Goal: Task Accomplishment & Management: Manage account settings

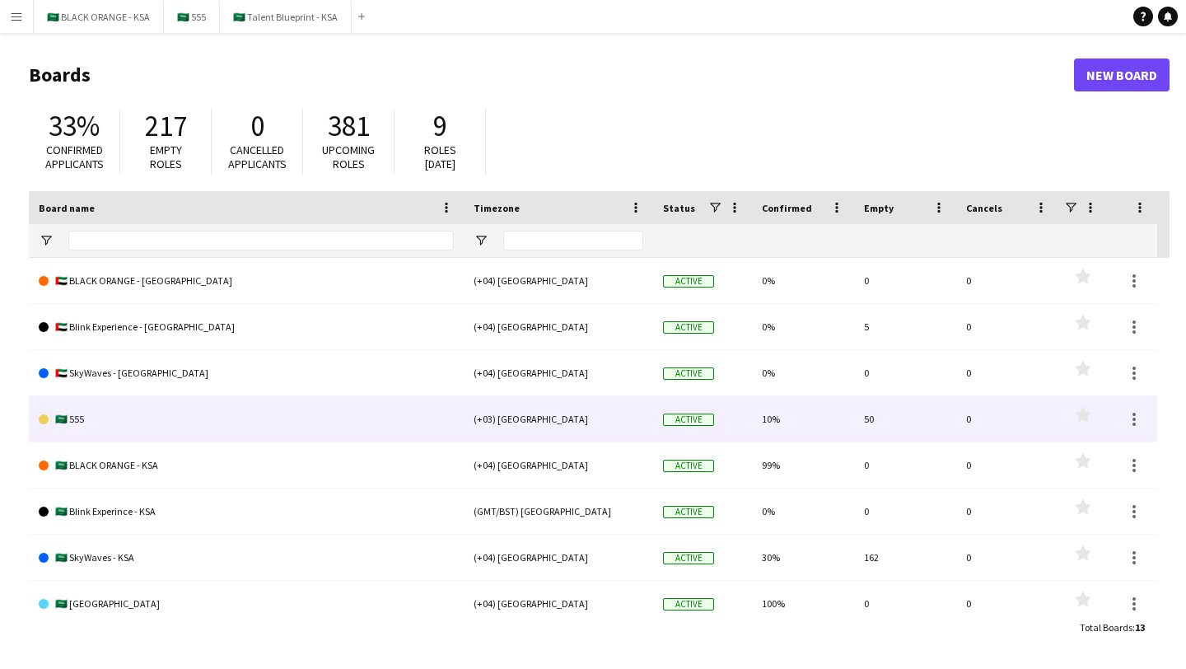
click at [80, 422] on link "🇸🇦 555" at bounding box center [246, 419] width 415 height 46
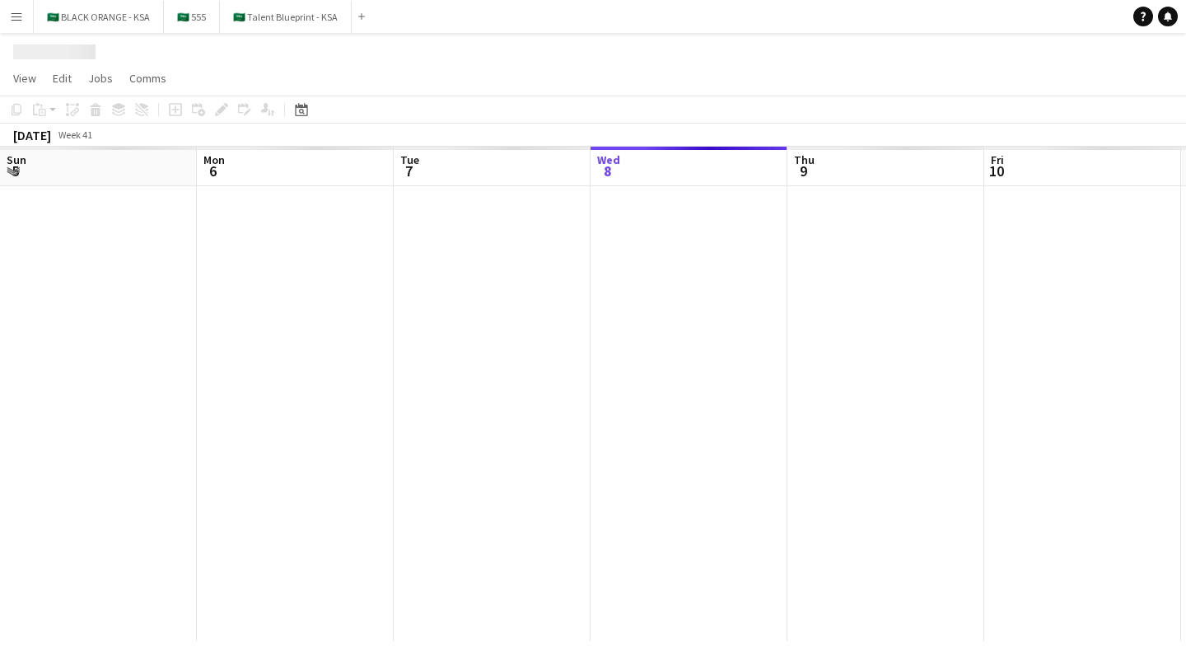
scroll to position [0, 394]
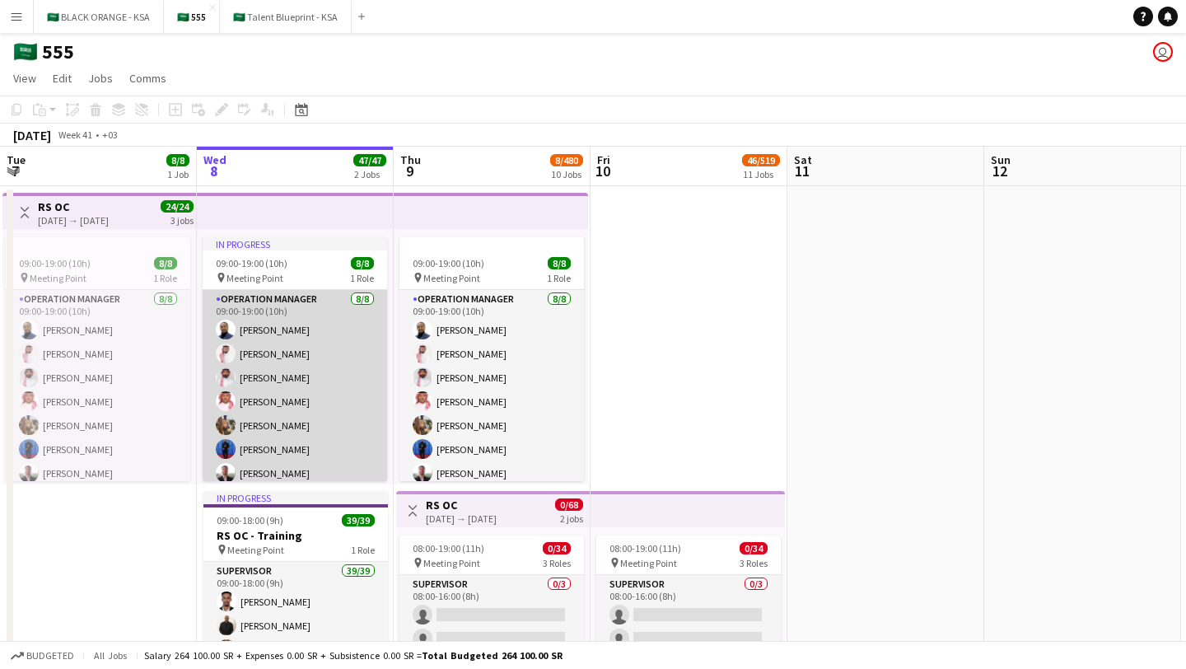
click at [282, 378] on app-card-role "Operation Manager [DATE] 09:00-19:00 (10h) [PERSON_NAME] [PERSON_NAME] [PERSON_…" at bounding box center [295, 401] width 184 height 223
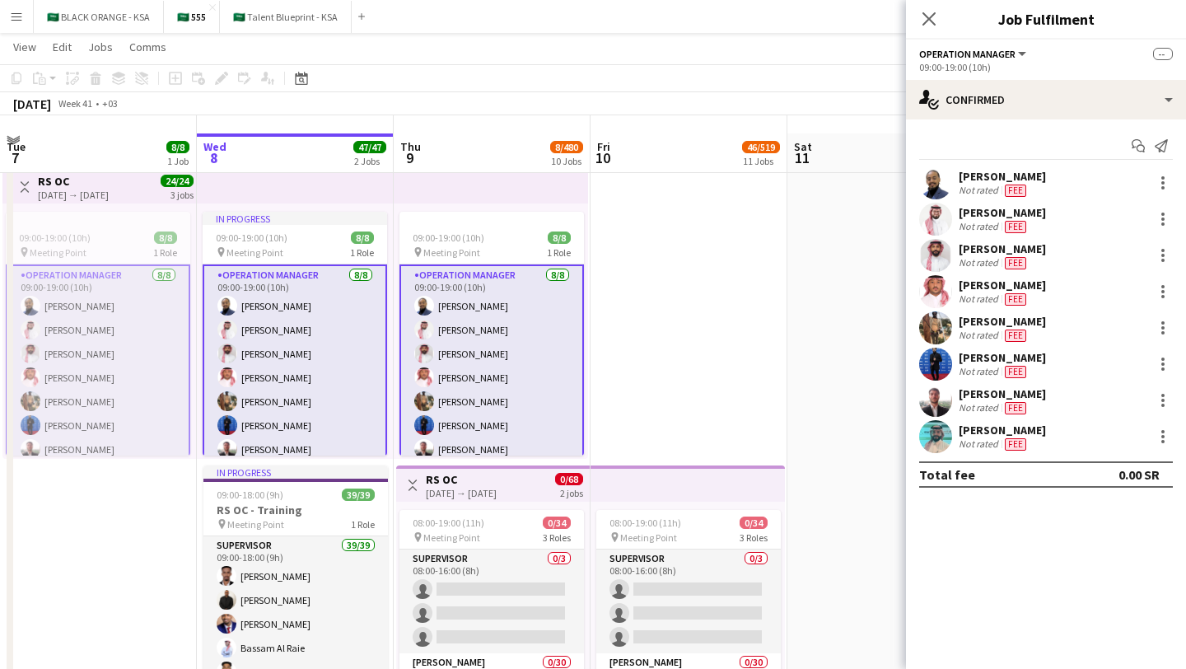
scroll to position [50, 0]
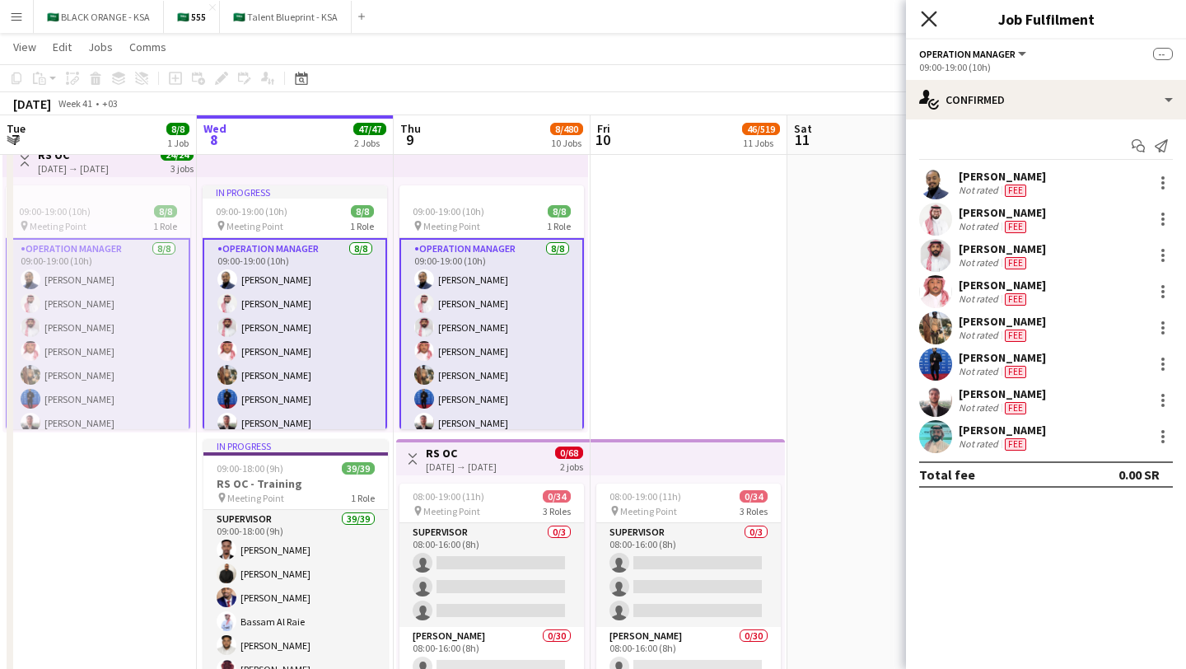
click at [781, 24] on icon "Close pop-in" at bounding box center [929, 19] width 16 height 16
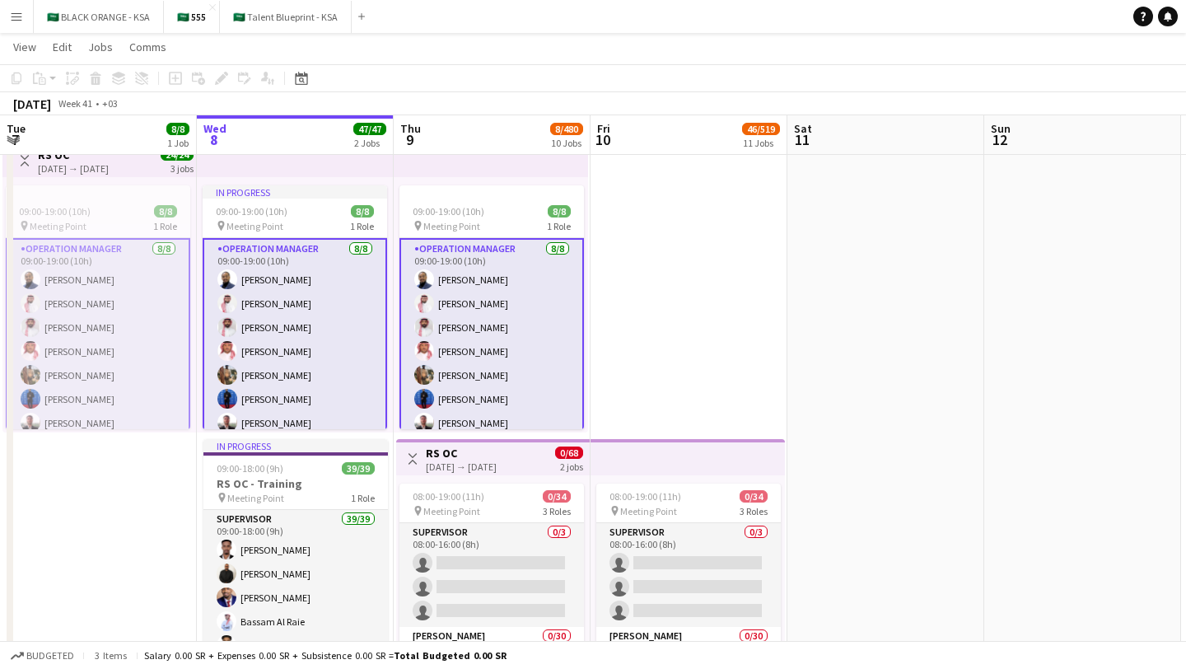
click at [15, 19] on app-icon "Menu" at bounding box center [16, 16] width 13 height 13
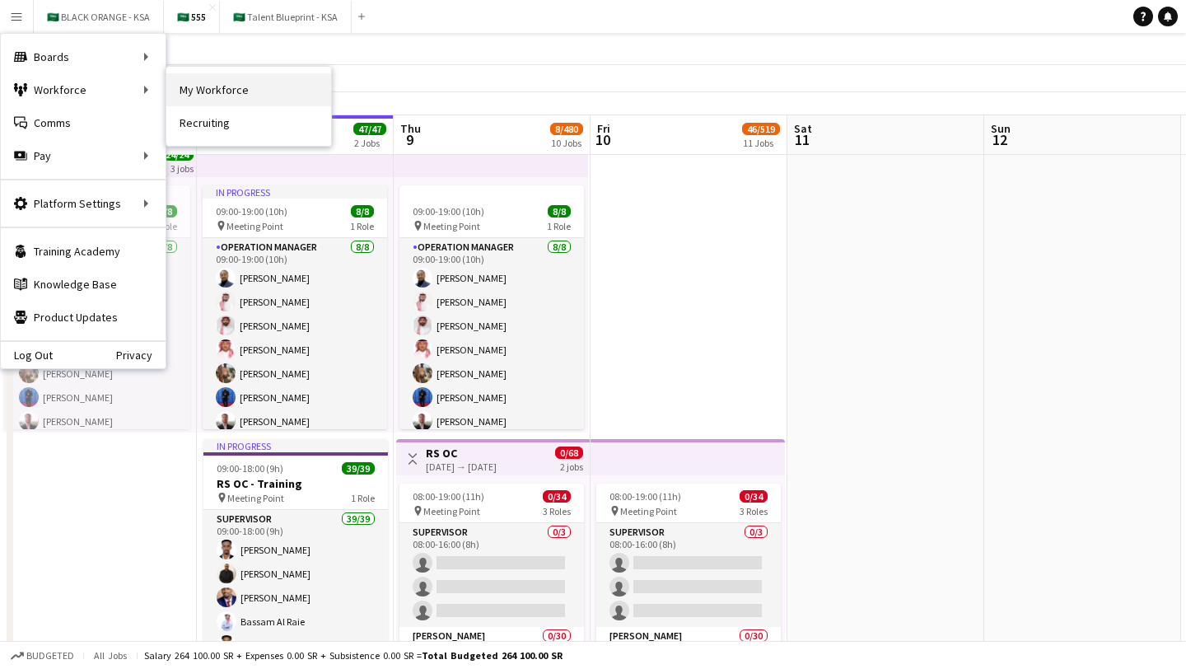
click at [218, 95] on link "My Workforce" at bounding box center [248, 89] width 165 height 33
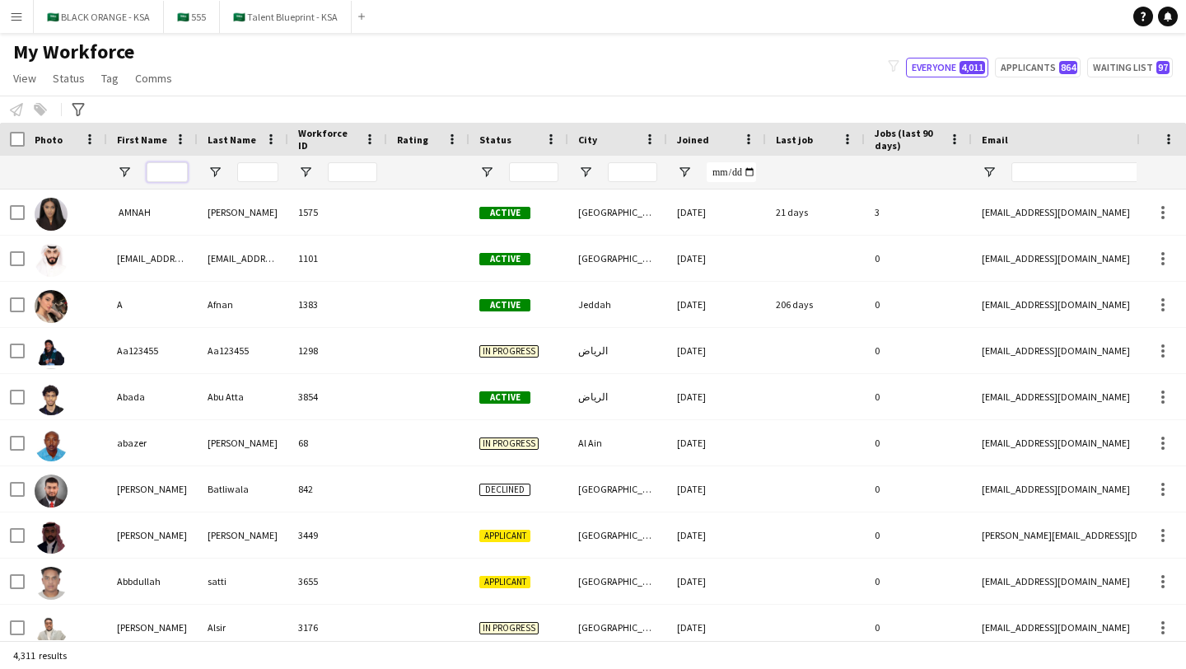
click at [177, 171] on input "First Name Filter Input" at bounding box center [167, 172] width 41 height 20
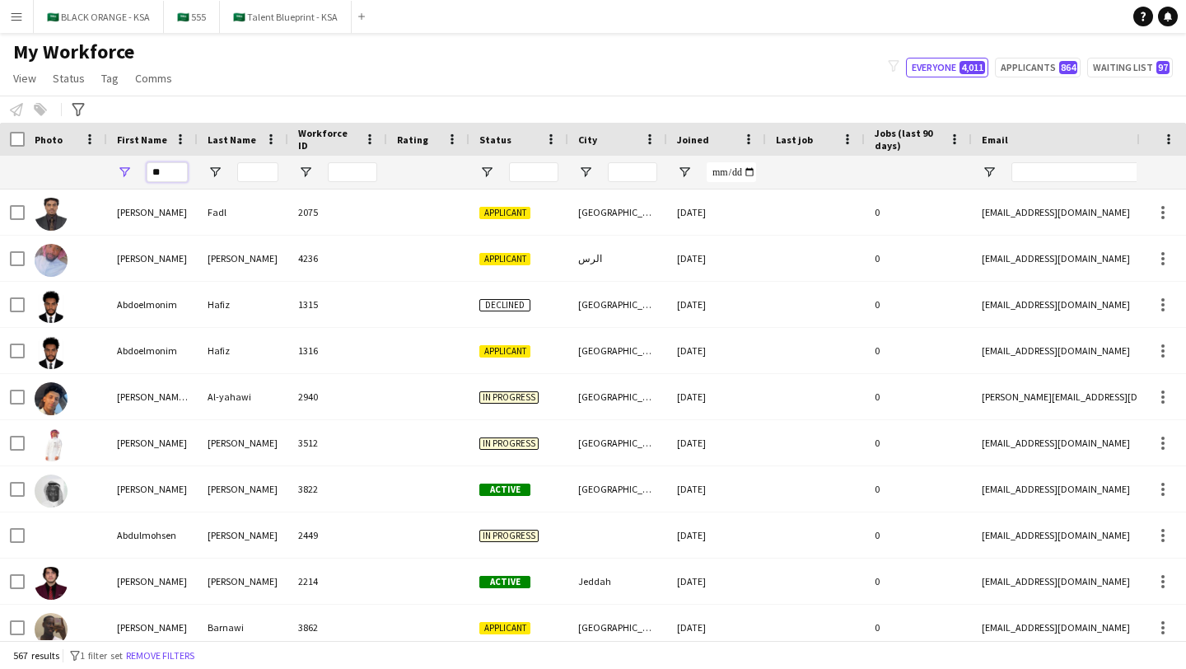
type input "*"
paste input "********"
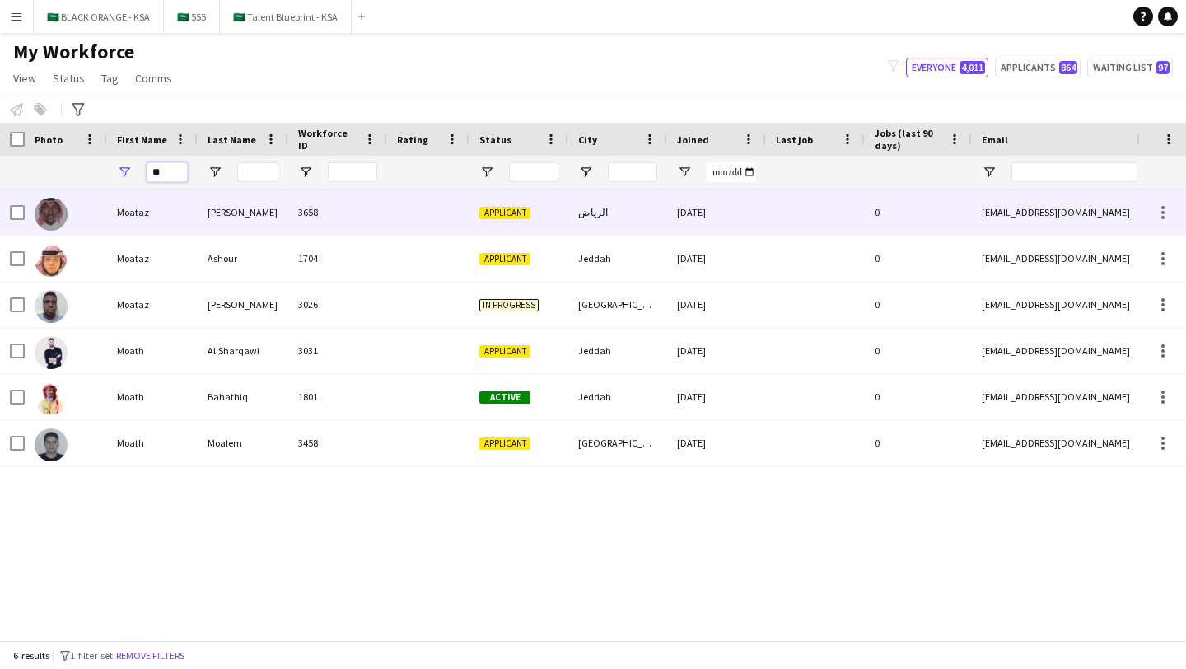
type input "*"
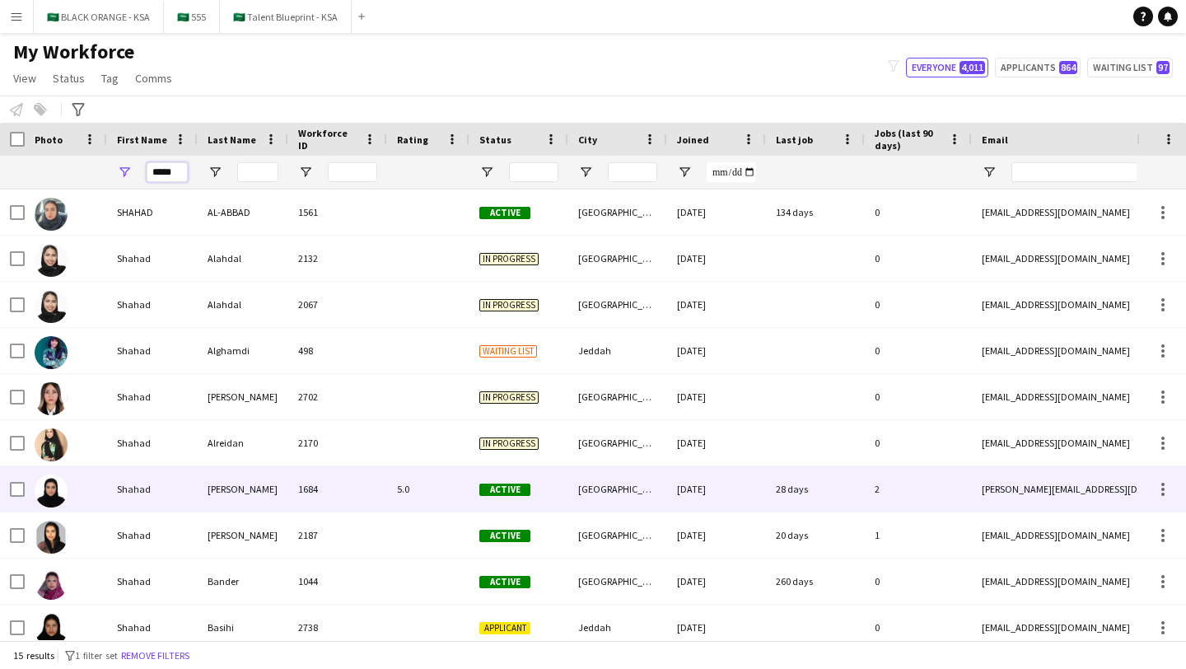
type input "*****"
click at [52, 492] on img at bounding box center [51, 490] width 33 height 33
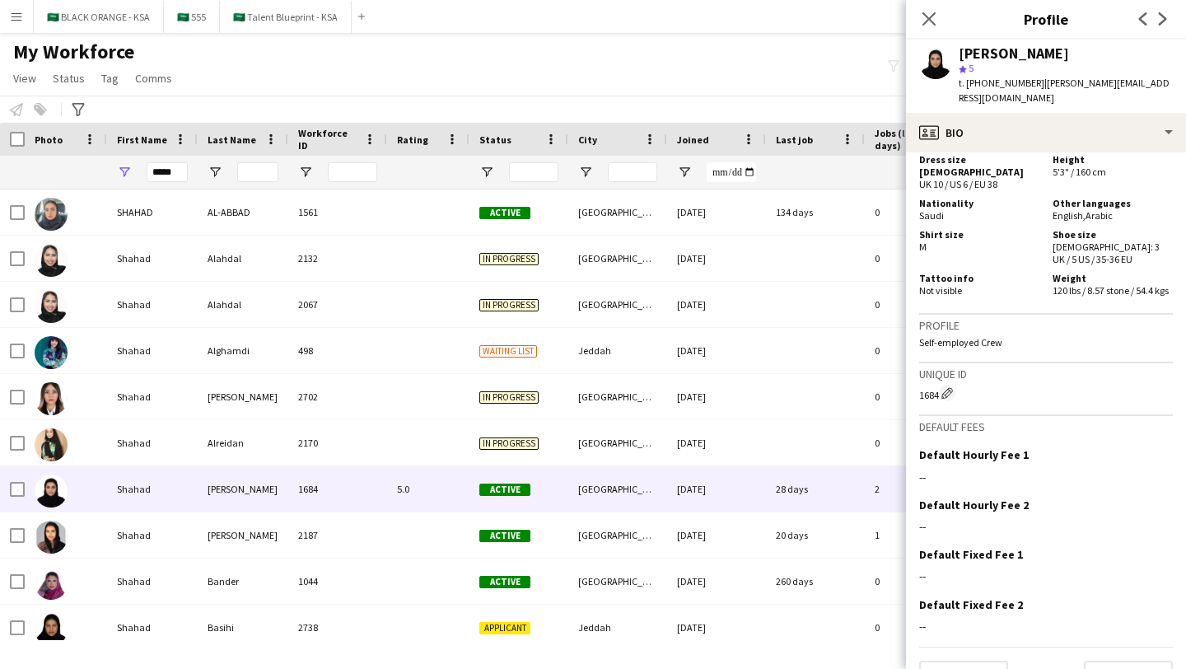
scroll to position [1092, 0]
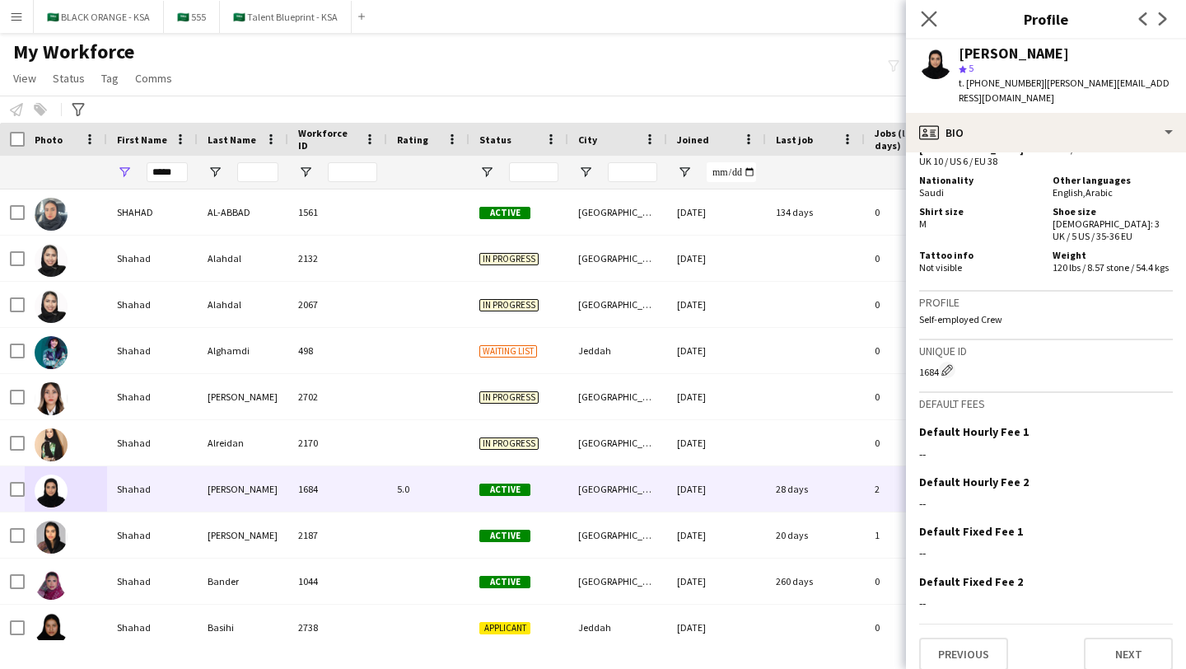
click at [781, 11] on app-icon "Close pop-in" at bounding box center [929, 19] width 24 height 24
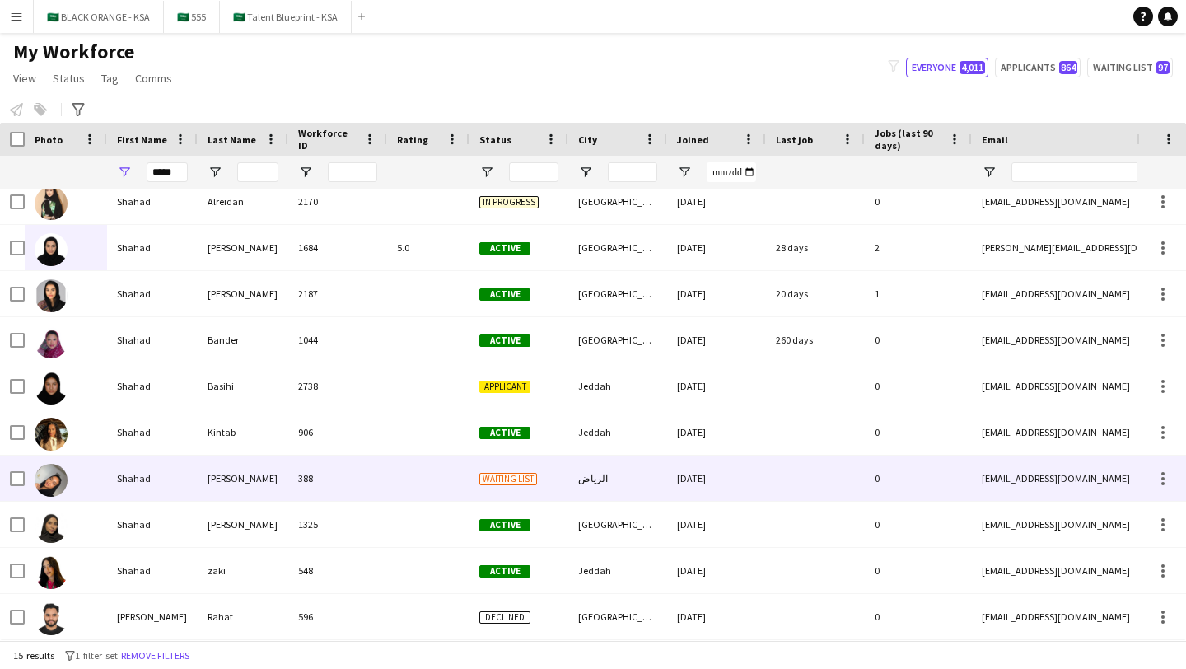
scroll to position [0, 0]
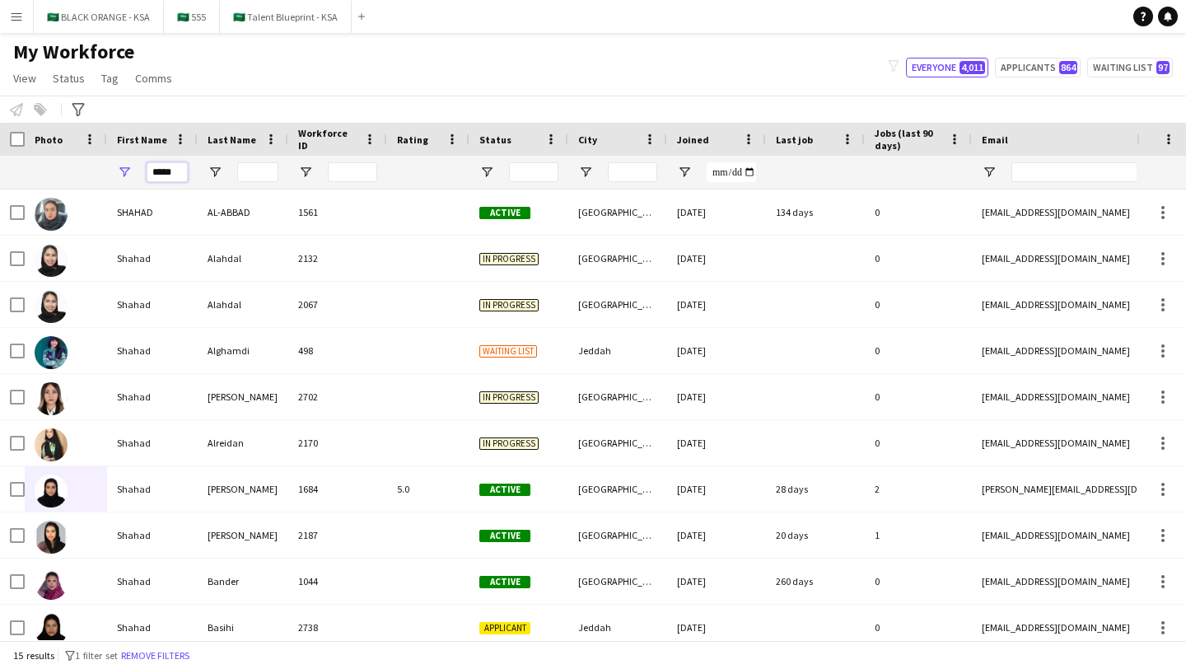
click at [166, 170] on input "*****" at bounding box center [167, 172] width 41 height 20
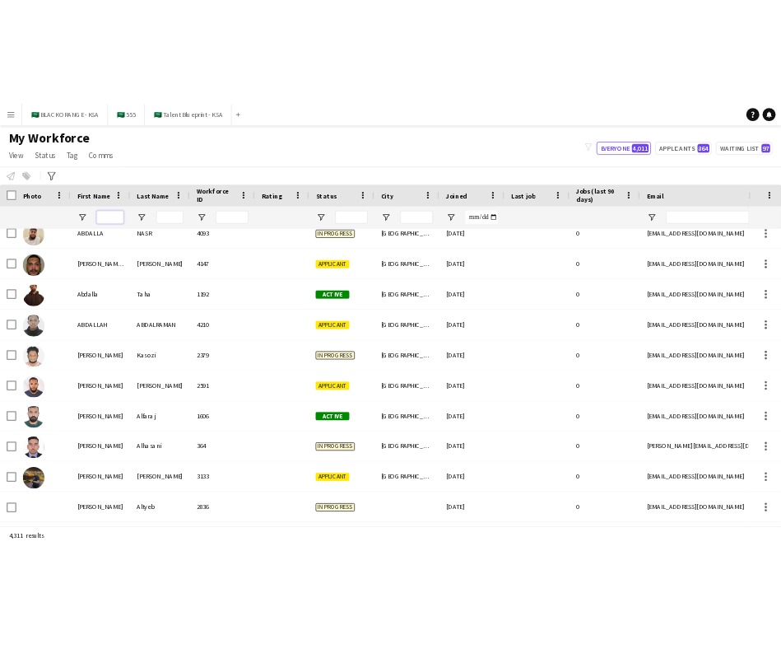
scroll to position [733, 0]
